Goal: Task Accomplishment & Management: Complete application form

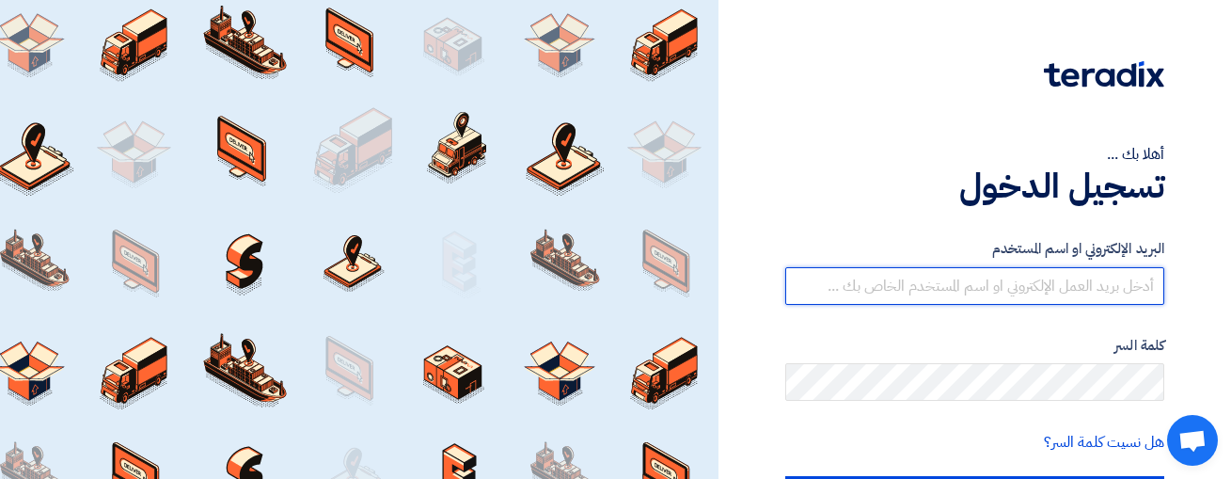
type input "[PERSON_NAME][EMAIL_ADDRESS][PERSON_NAME][DOMAIN_NAME]"
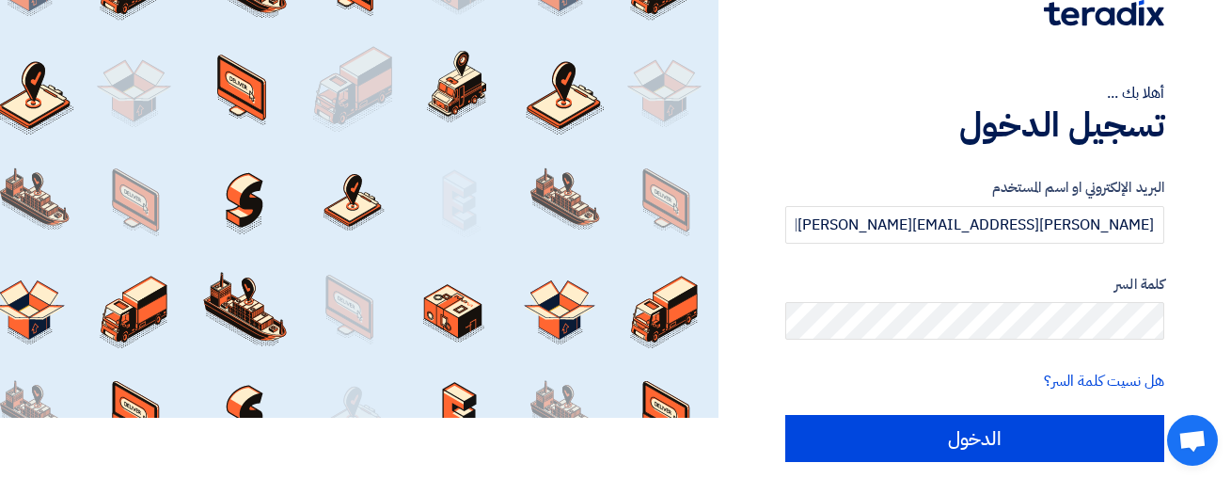
scroll to position [123, 0]
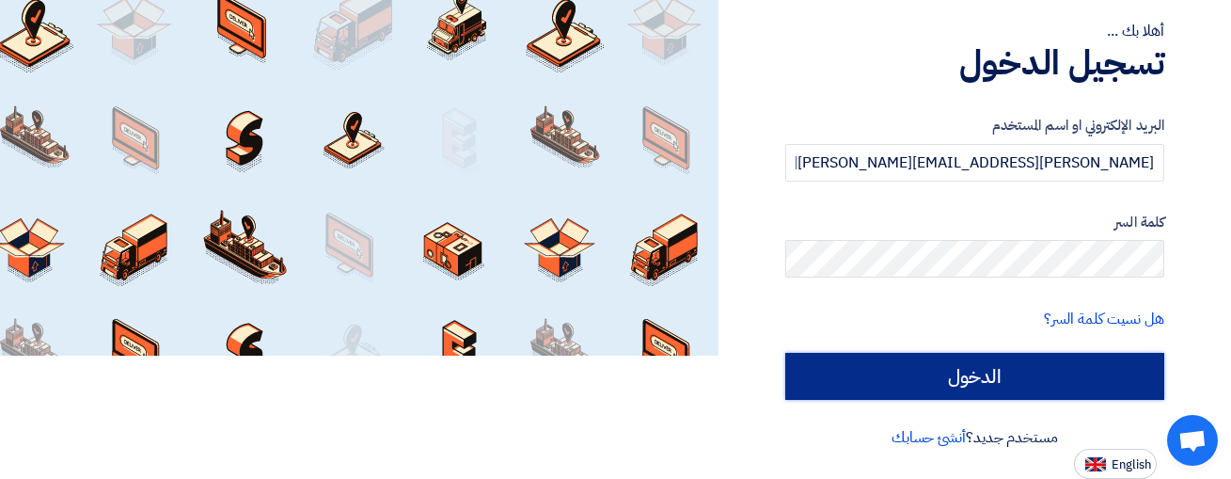
click at [949, 388] on input "الدخول" at bounding box center [974, 376] width 379 height 47
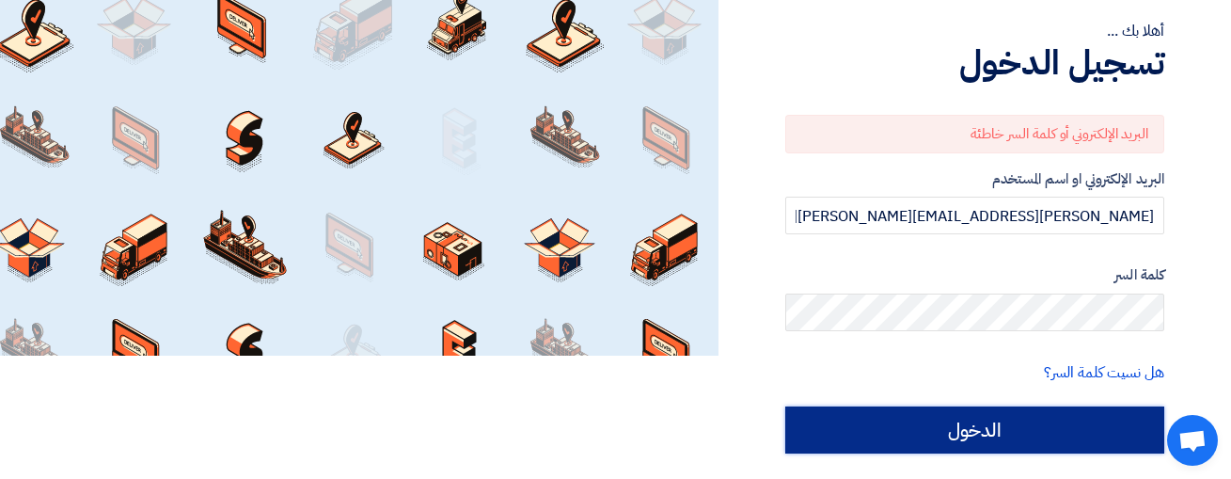
click at [996, 431] on input "الدخول" at bounding box center [974, 429] width 379 height 47
click at [970, 428] on input "الدخول" at bounding box center [974, 429] width 379 height 47
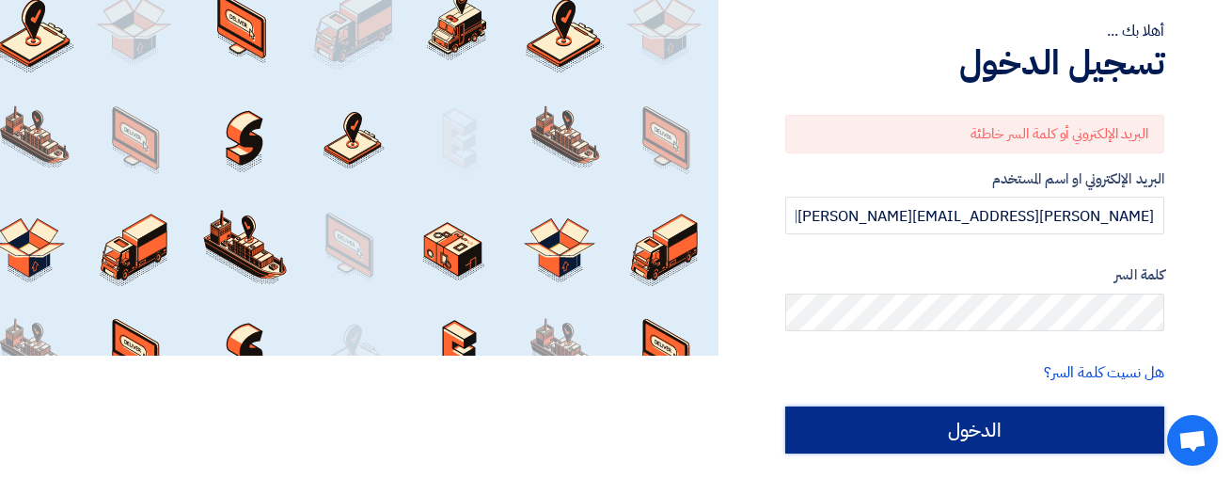
click at [999, 433] on input "الدخول" at bounding box center [974, 429] width 379 height 47
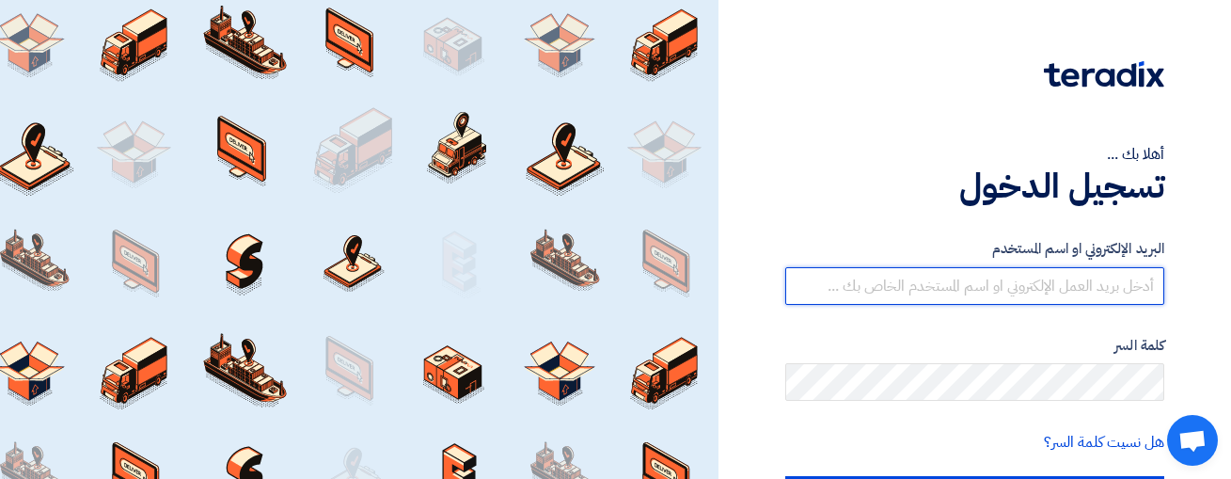
type input "[PERSON_NAME][EMAIL_ADDRESS][PERSON_NAME][DOMAIN_NAME]"
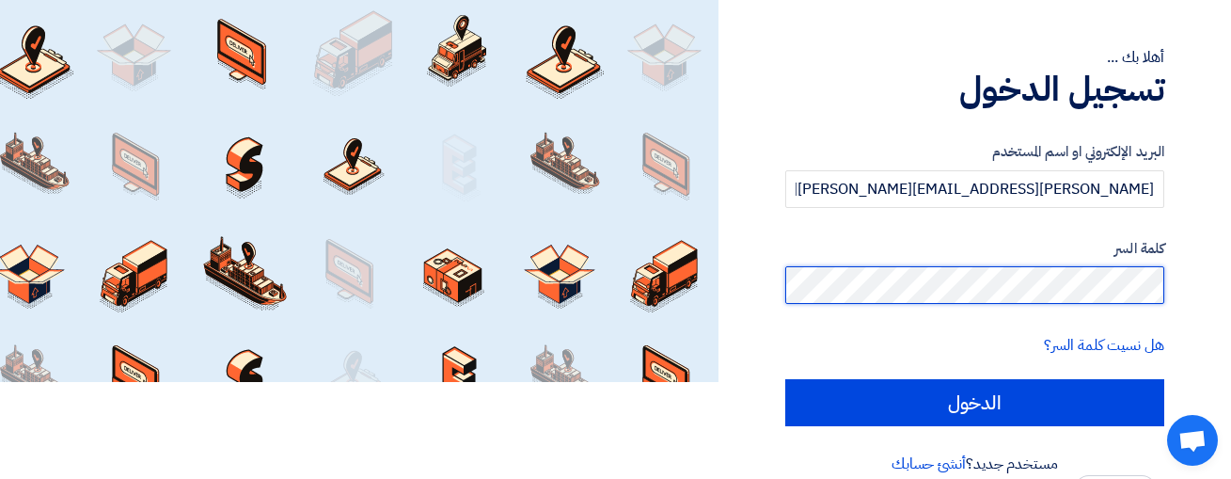
scroll to position [99, 0]
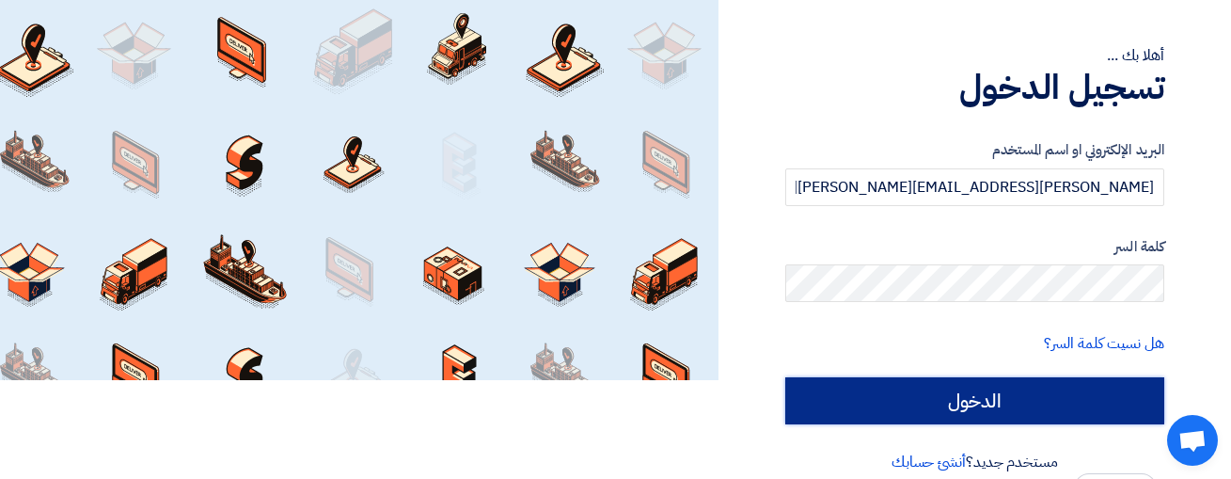
click at [1001, 406] on input "الدخول" at bounding box center [974, 400] width 379 height 47
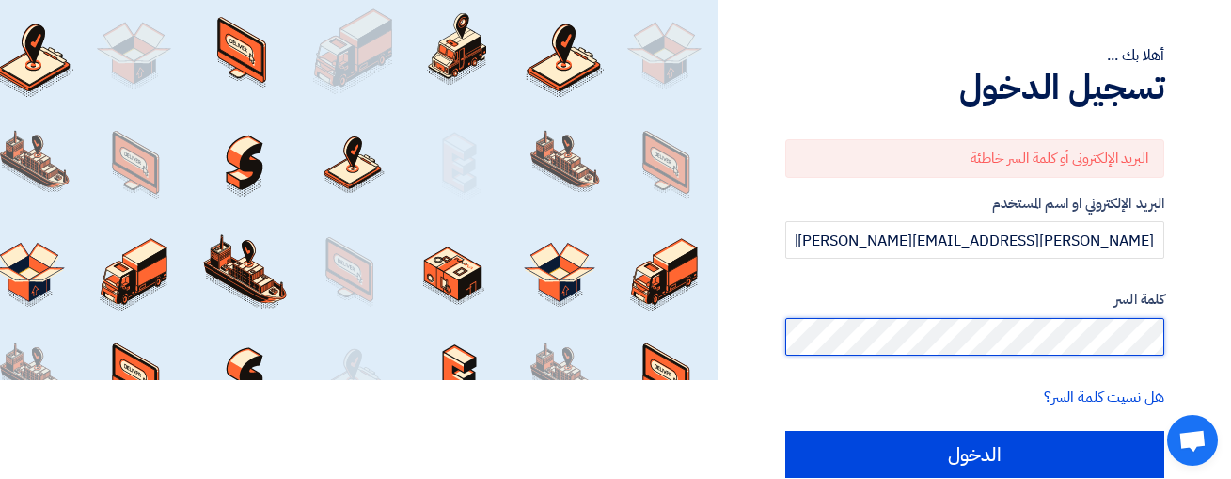
click at [785, 431] on input "الدخول" at bounding box center [974, 454] width 379 height 47
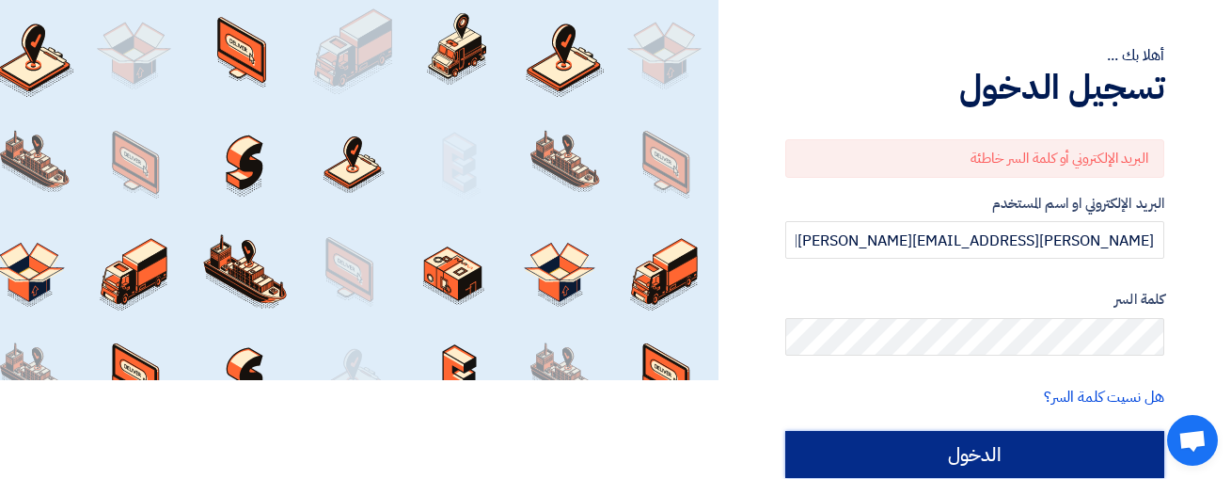
click at [1014, 456] on input "الدخول" at bounding box center [974, 454] width 379 height 47
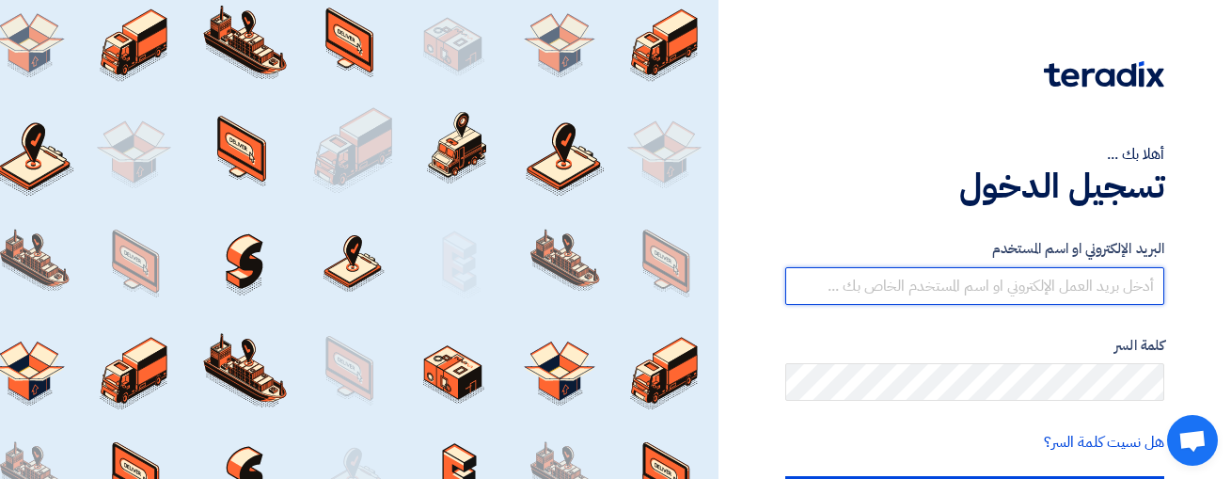
type input "[PERSON_NAME][EMAIL_ADDRESS][PERSON_NAME][DOMAIN_NAME]"
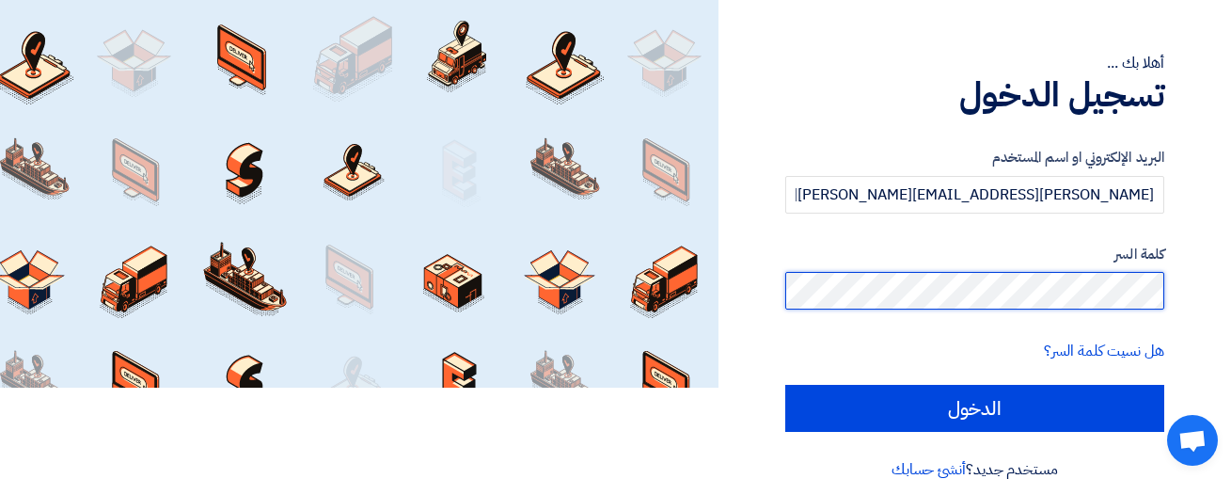
scroll to position [116, 0]
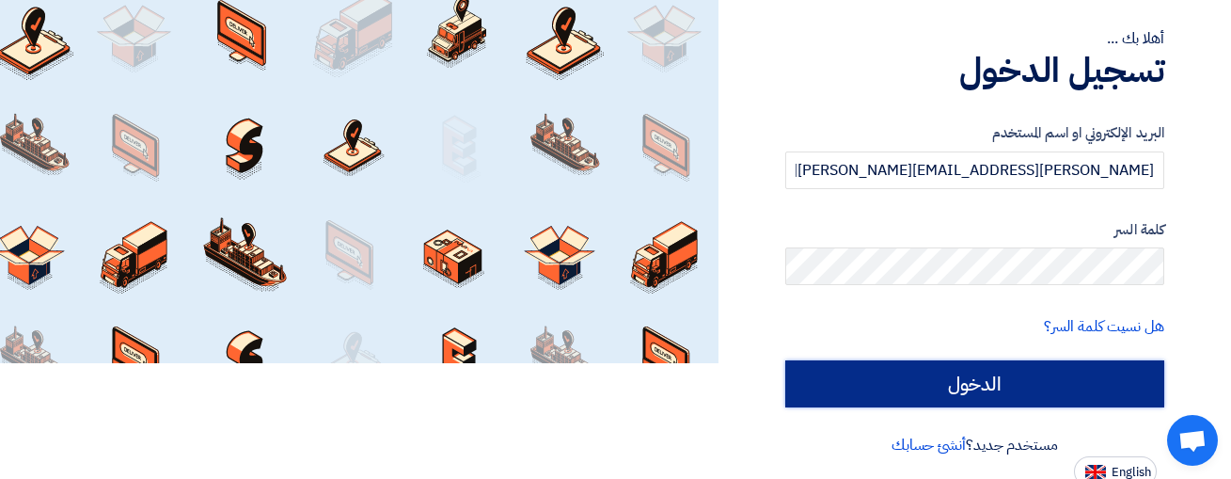
click at [996, 382] on input "الدخول" at bounding box center [974, 383] width 379 height 47
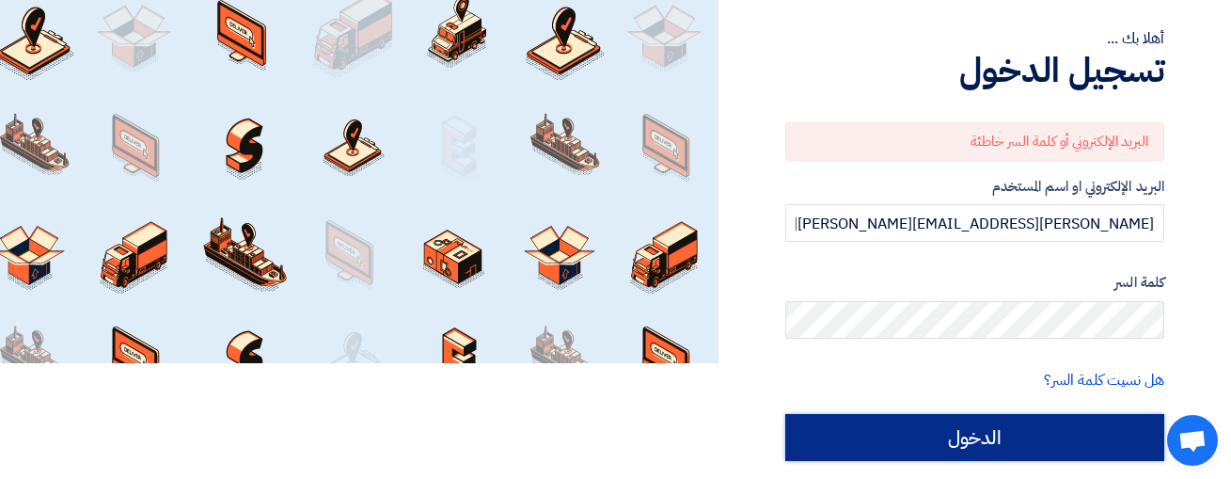
click at [977, 438] on input "الدخول" at bounding box center [974, 437] width 379 height 47
